Goal: Information Seeking & Learning: Check status

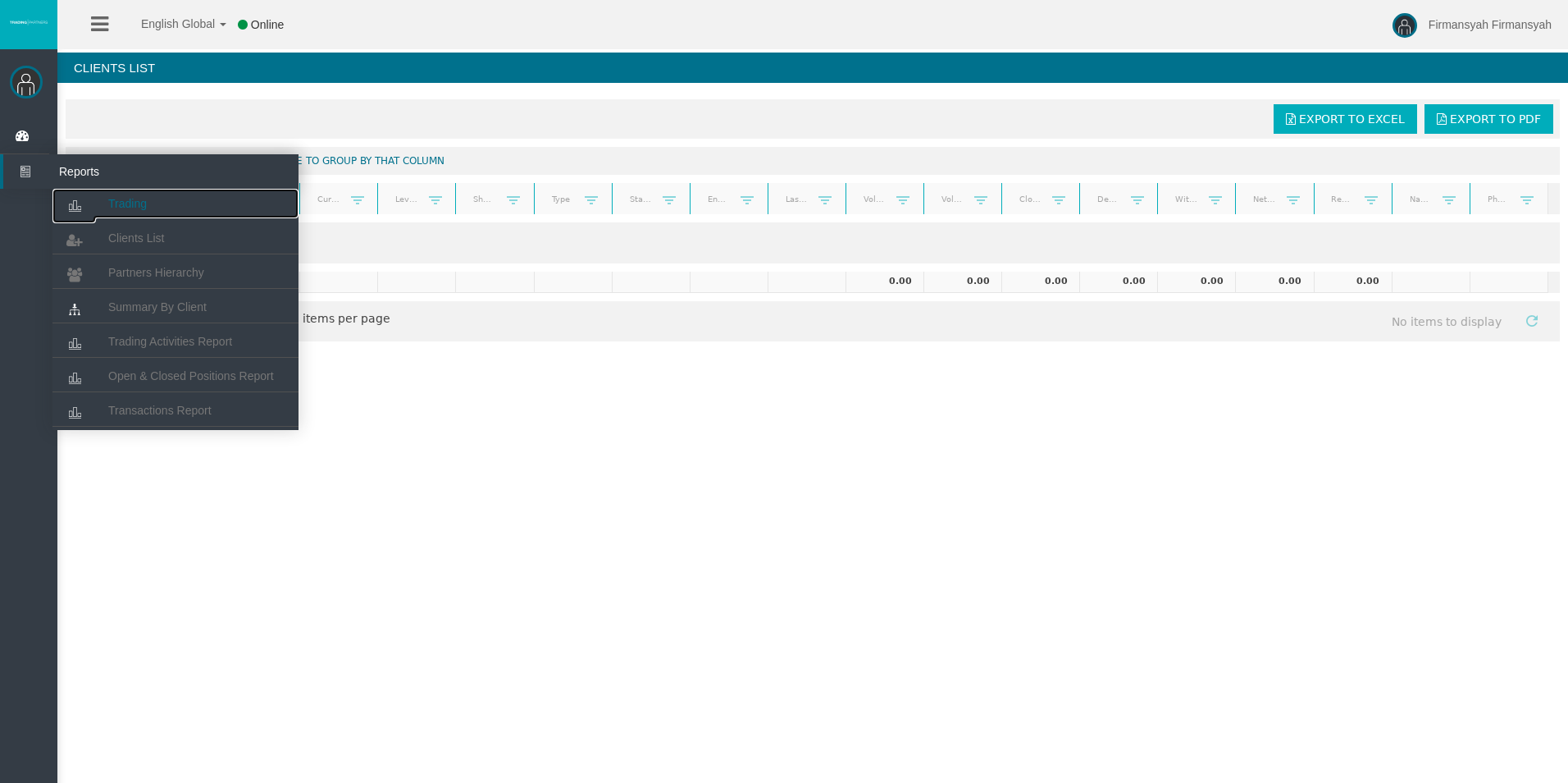
click at [105, 198] on link "Trading" at bounding box center [175, 203] width 246 height 29
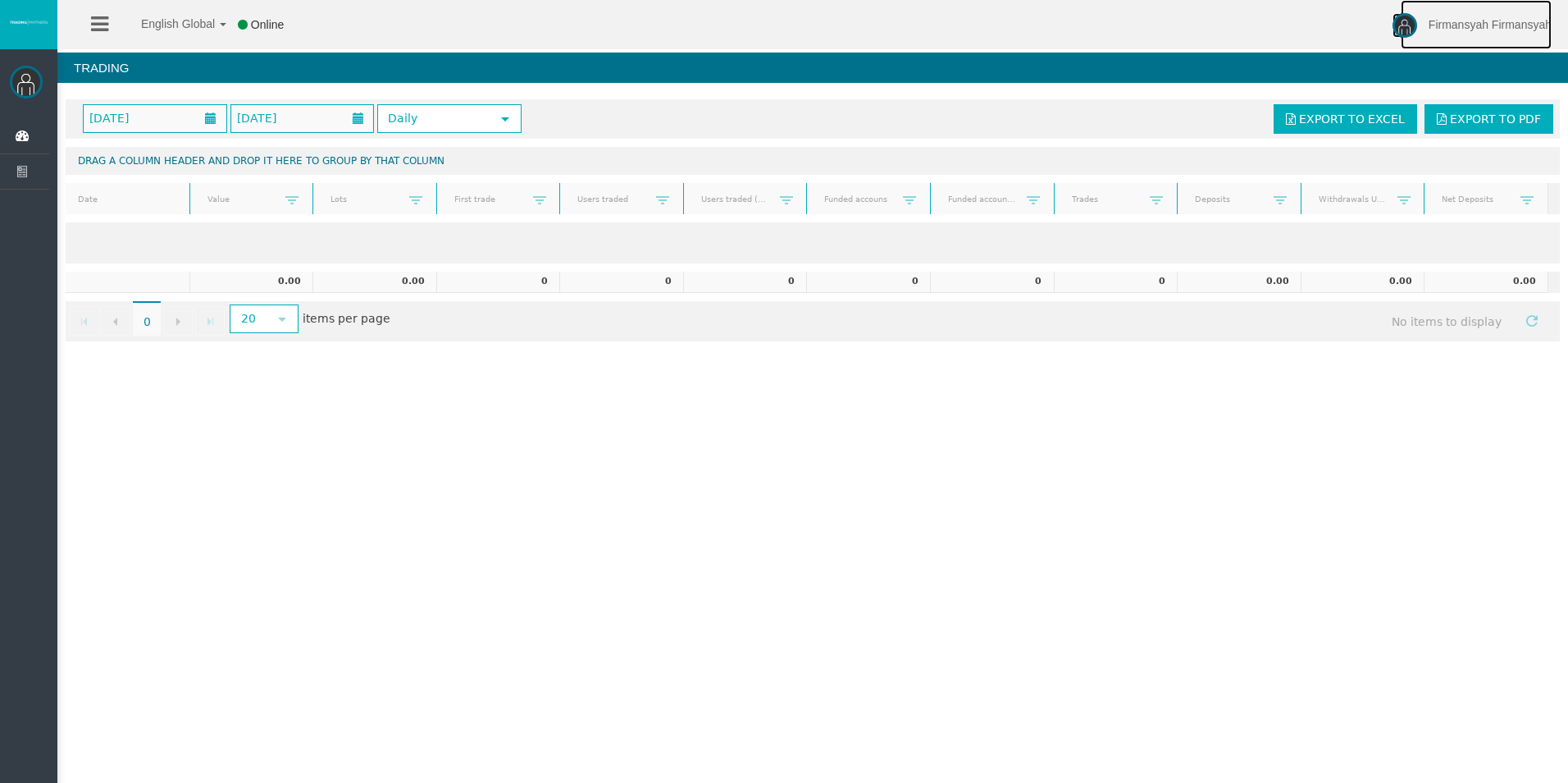
click at [1524, 28] on span "Firmansyah Firmansyah" at bounding box center [1491, 24] width 123 height 13
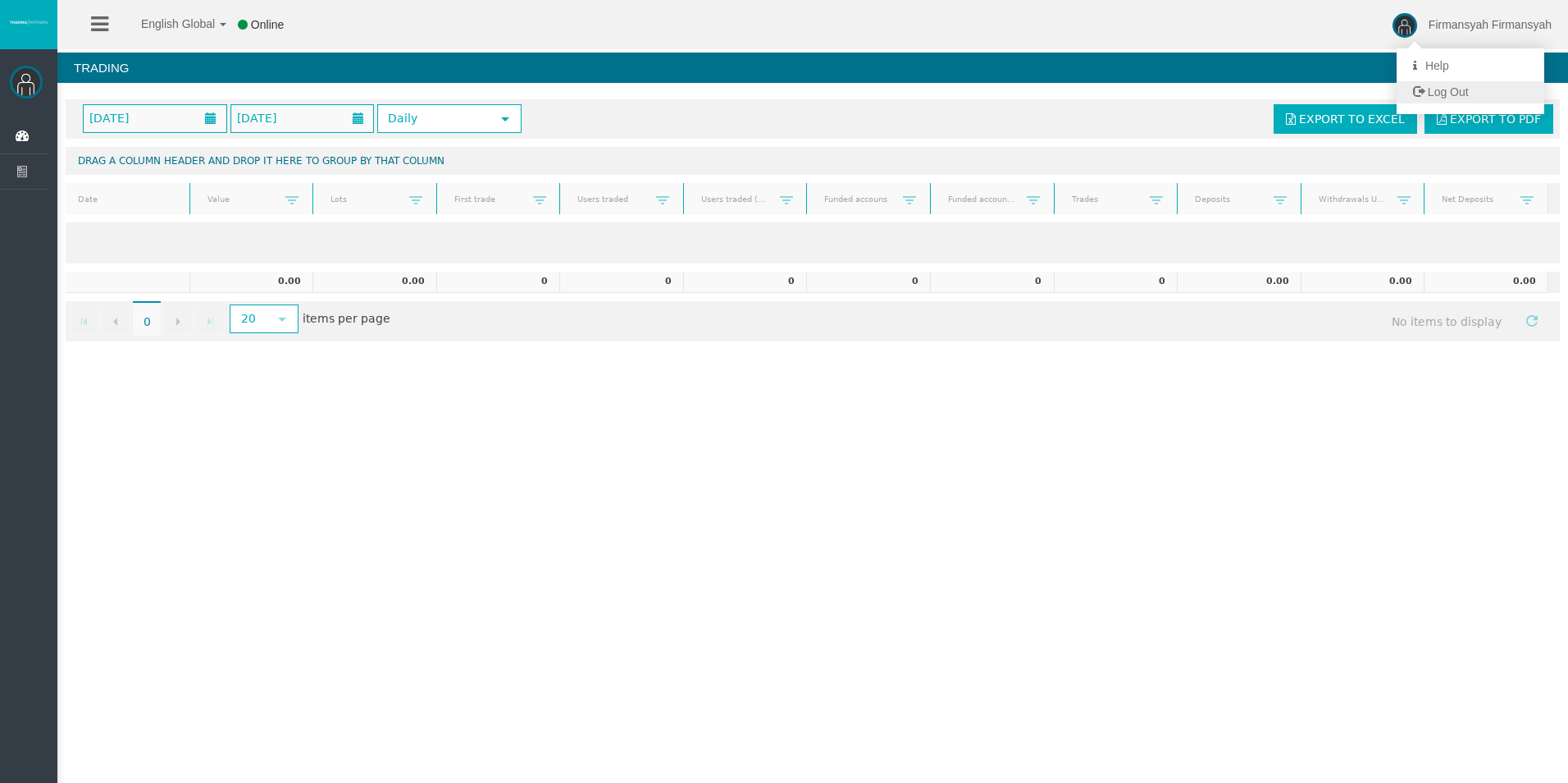
click at [1507, 92] on link "Log Out" at bounding box center [1470, 93] width 147 height 22
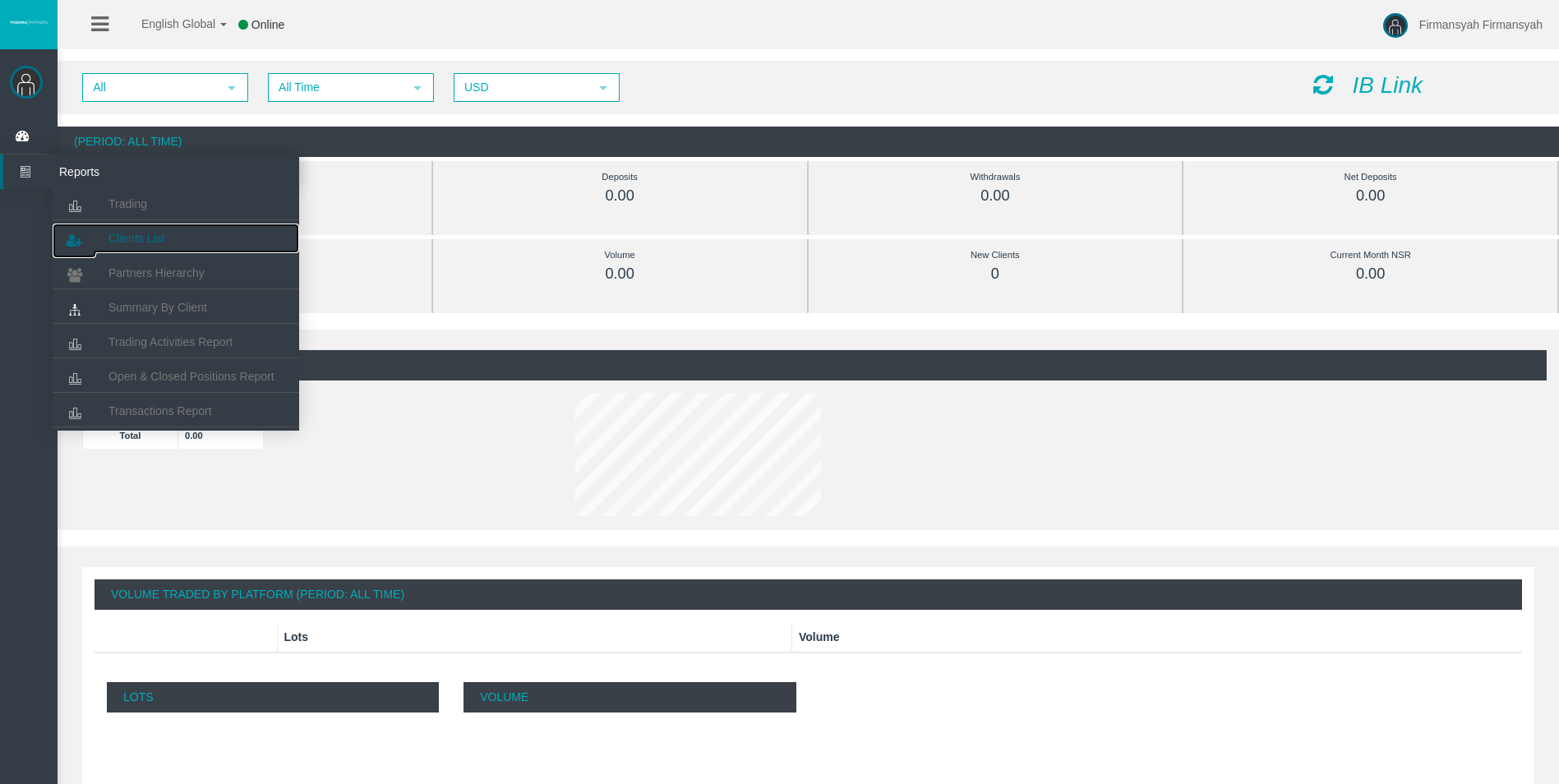
click at [141, 241] on span "Clients List" at bounding box center [136, 238] width 56 height 13
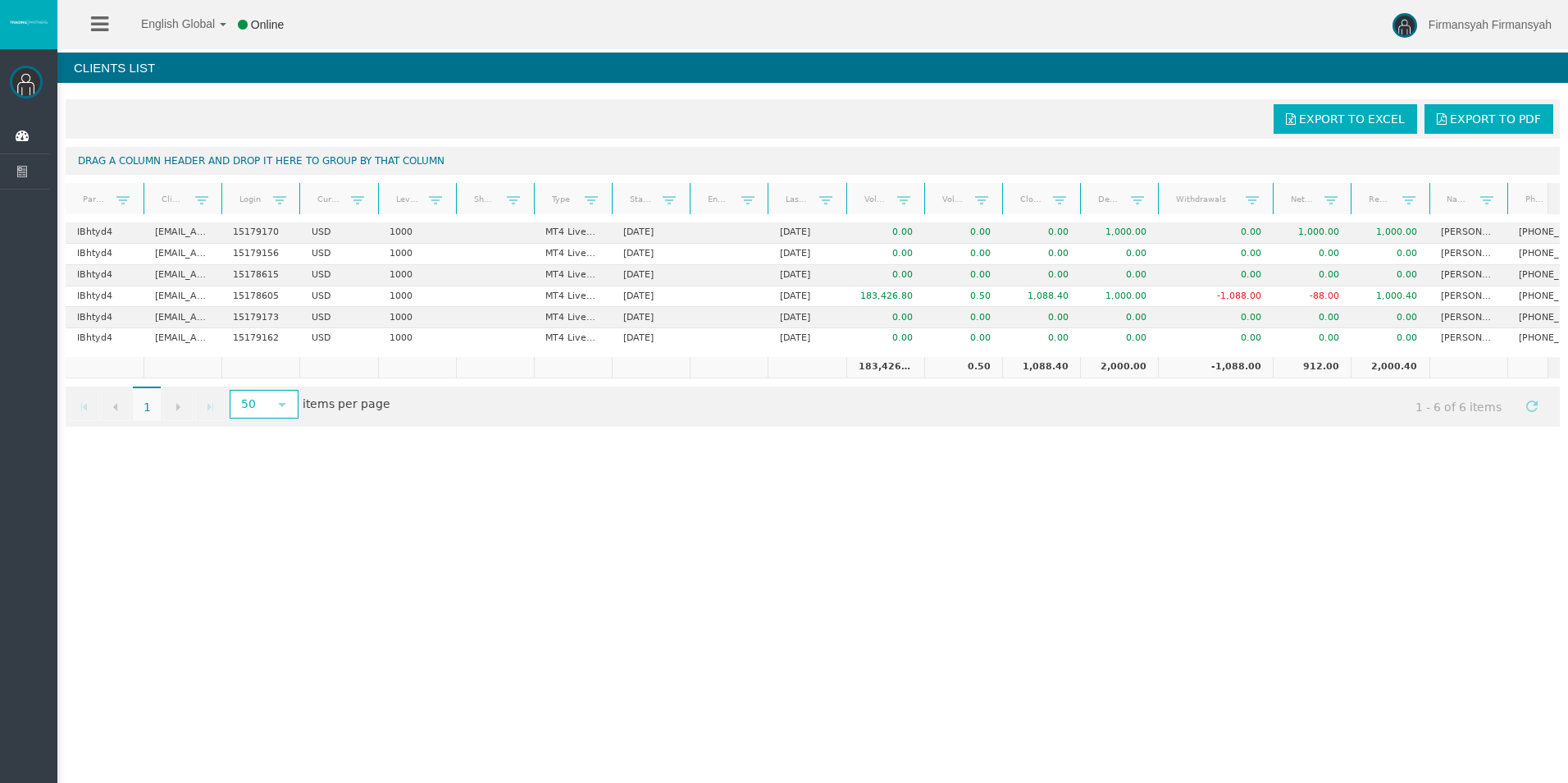
drag, startPoint x: 1224, startPoint y: 183, endPoint x: 1262, endPoint y: 190, distance: 38.6
click at [1262, 190] on div "Partner code Client Login Currency Leverage Short Code Type Start Date End Date…" at bounding box center [808, 198] width 1483 height 31
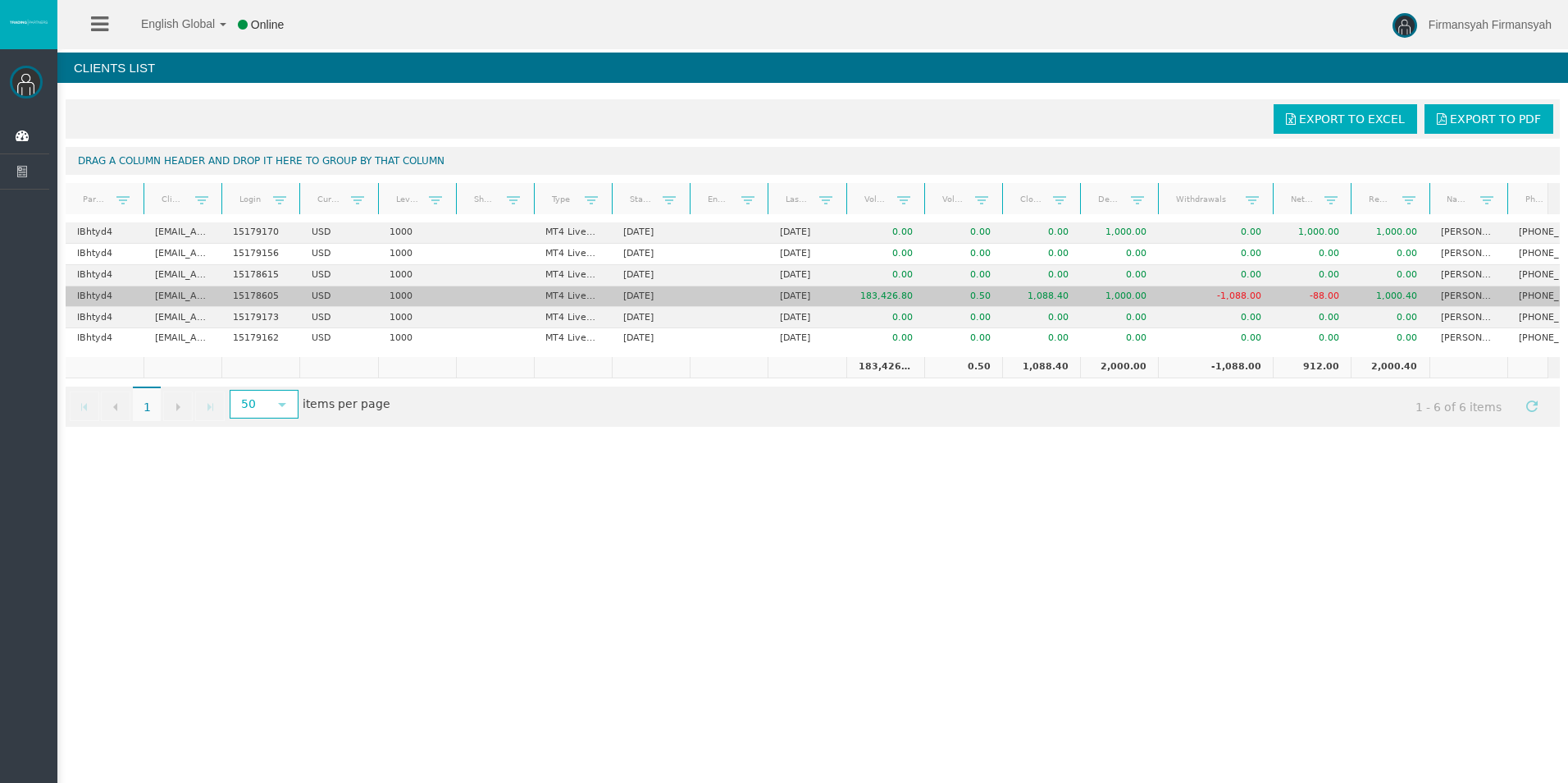
click at [1208, 297] on td "-1,088.00" at bounding box center [1216, 297] width 115 height 21
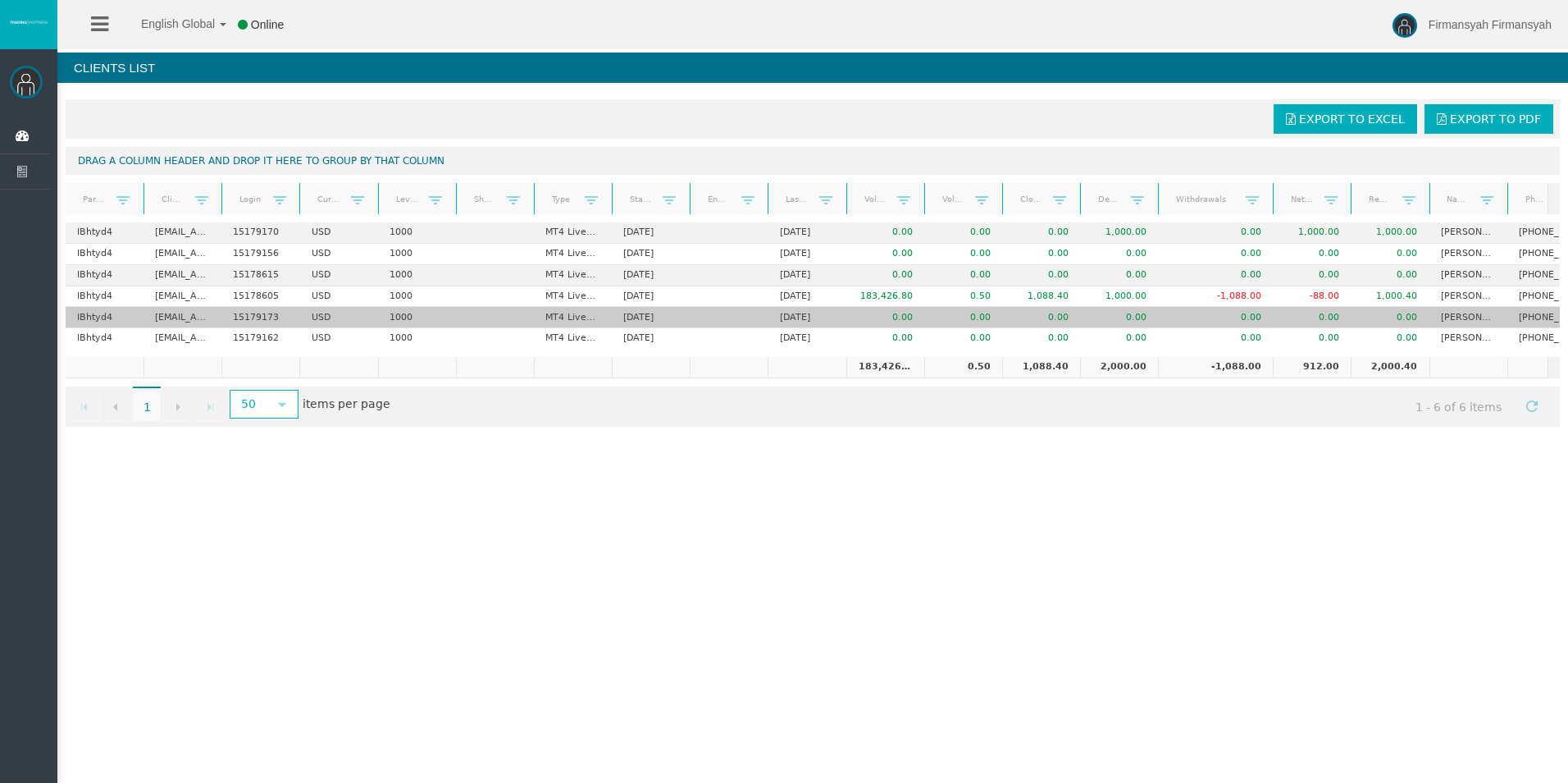
drag, startPoint x: 1208, startPoint y: 297, endPoint x: 1209, endPoint y: 314, distance: 17.0
click at [1209, 313] on td "0.00" at bounding box center [1216, 317] width 115 height 21
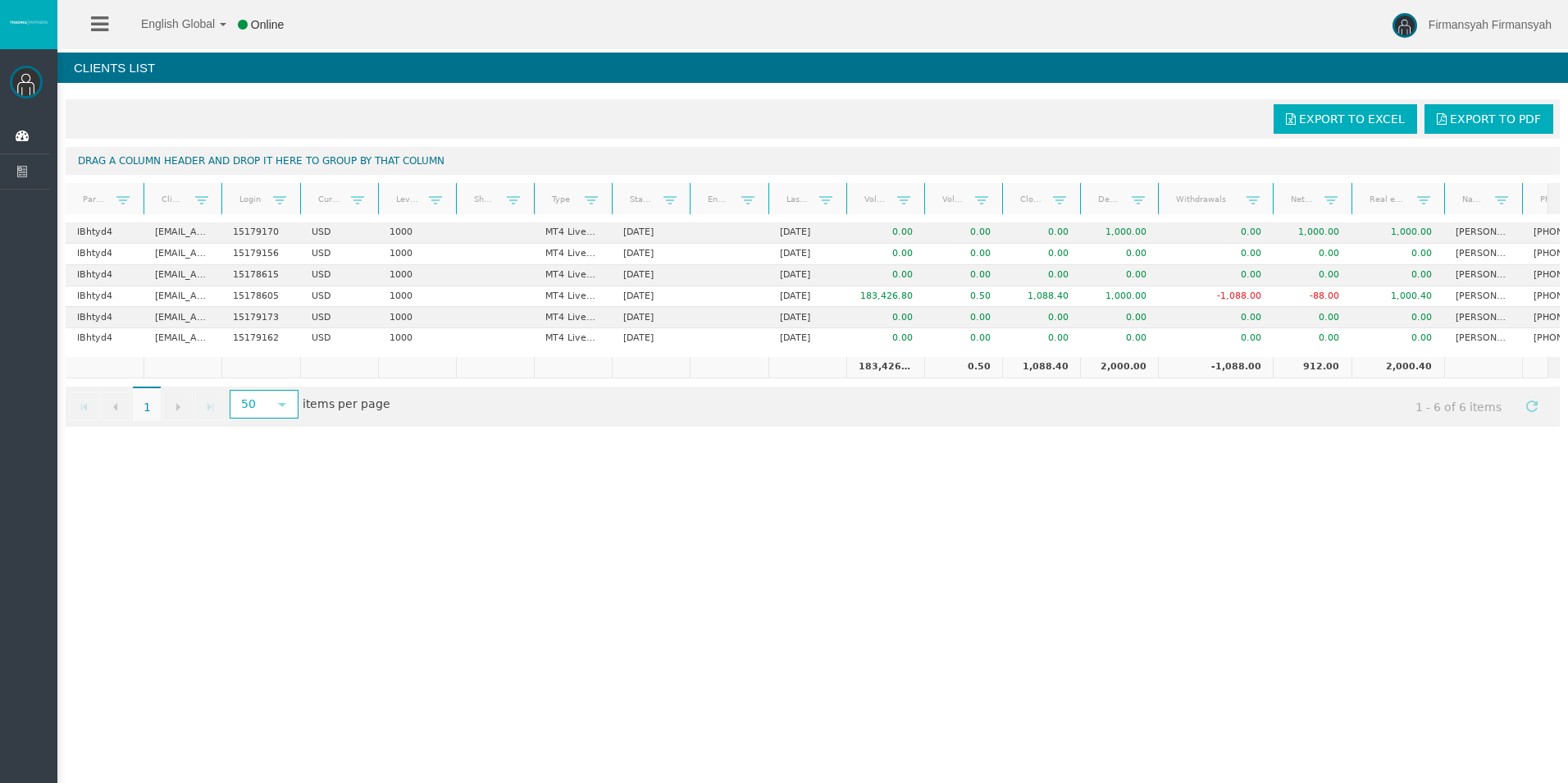
drag, startPoint x: 1432, startPoint y: 187, endPoint x: 1458, endPoint y: 186, distance: 26.0
click at [1458, 186] on div "Partner code Client Login Currency Leverage Short Code Type Start Date End Date…" at bounding box center [808, 198] width 1483 height 31
